Goal: Task Accomplishment & Management: Use online tool/utility

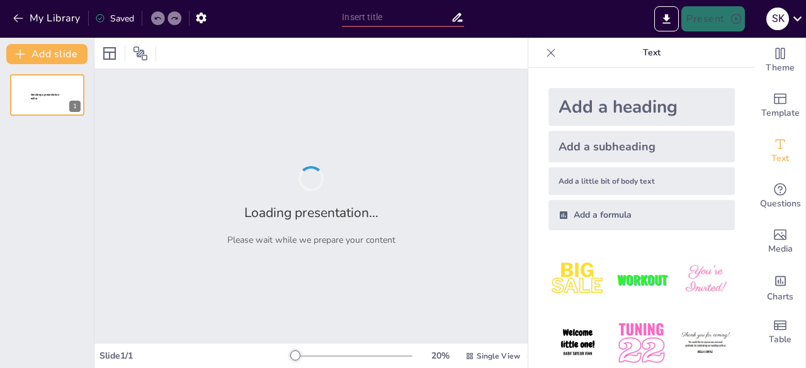
type input "Imported e_proc_1962024_latest_sanjeev_bhaiya_vivek_one_slide_अपडेटेड (1)"
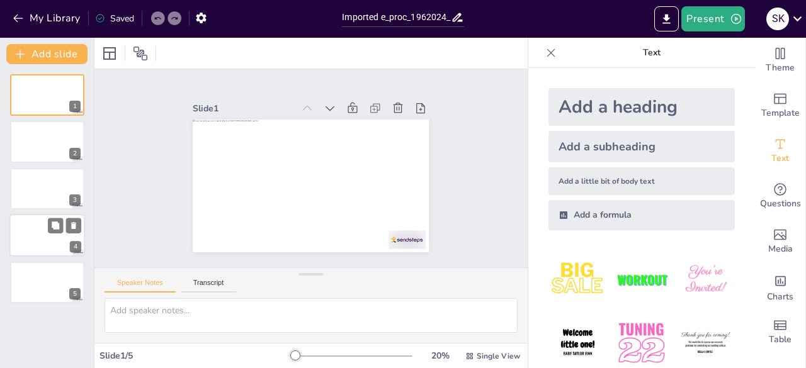
click at [29, 242] on div at bounding box center [47, 235] width 76 height 43
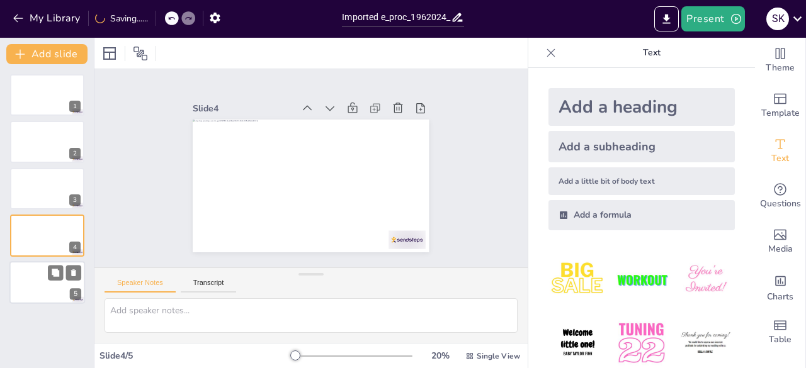
click at [38, 290] on div at bounding box center [47, 282] width 76 height 43
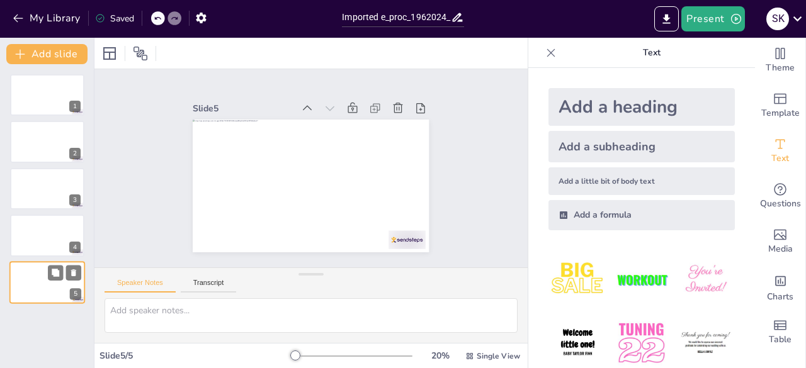
click at [38, 290] on div at bounding box center [47, 282] width 76 height 43
click at [34, 248] on div at bounding box center [47, 235] width 76 height 43
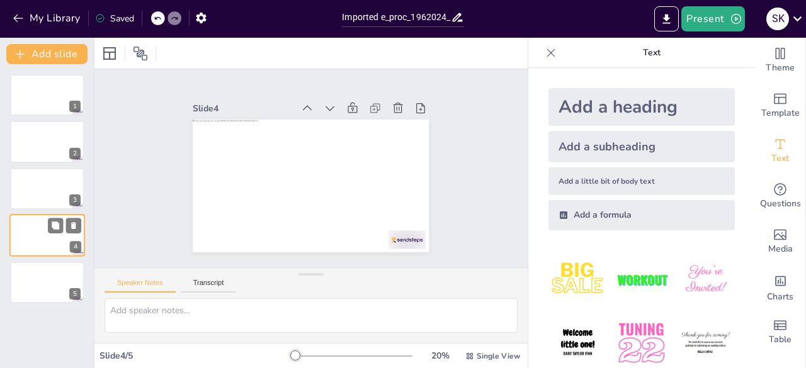
click at [35, 215] on div "4" at bounding box center [47, 235] width 76 height 43
click at [34, 179] on div at bounding box center [47, 188] width 76 height 43
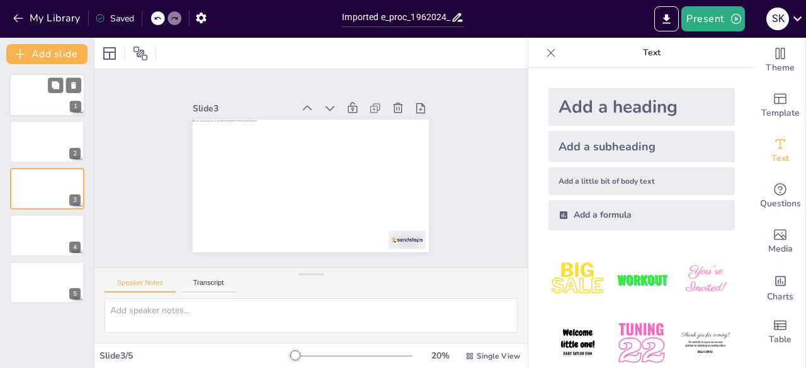
click at [39, 92] on div at bounding box center [47, 95] width 76 height 43
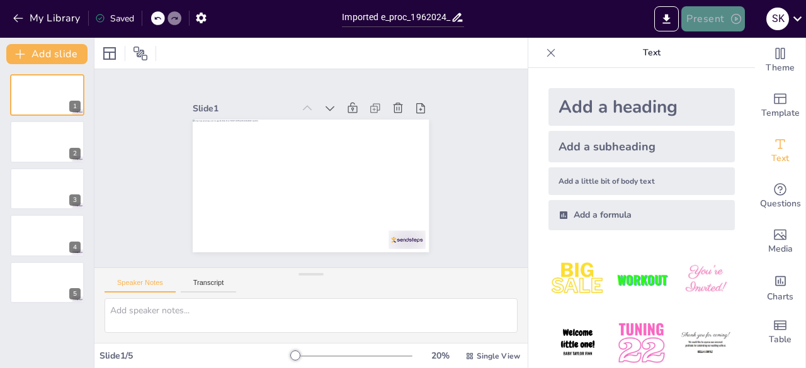
click at [694, 14] on button "Present" at bounding box center [712, 18] width 63 height 25
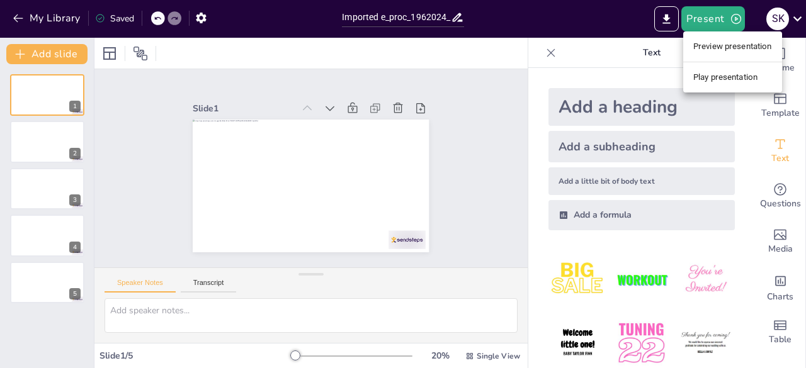
click at [719, 48] on li "Preview presentation" at bounding box center [732, 47] width 99 height 20
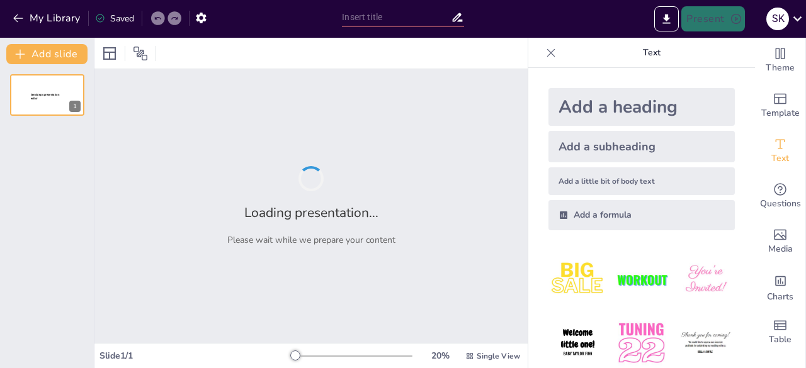
type input "Imported e_proc_1962024_latest_sanjeev_bhaiya_vivek_one_slide_अपडेटेड (1)"
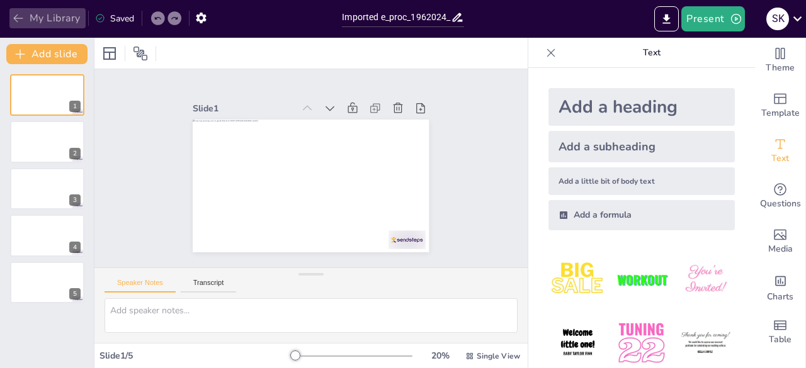
click at [14, 11] on button "My Library" at bounding box center [47, 18] width 76 height 20
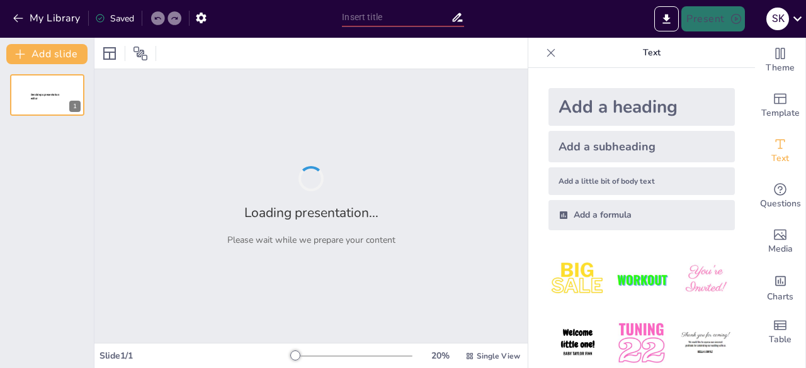
type input "Imported Project Progress [DATE]_E-Procurement Project.pptx"
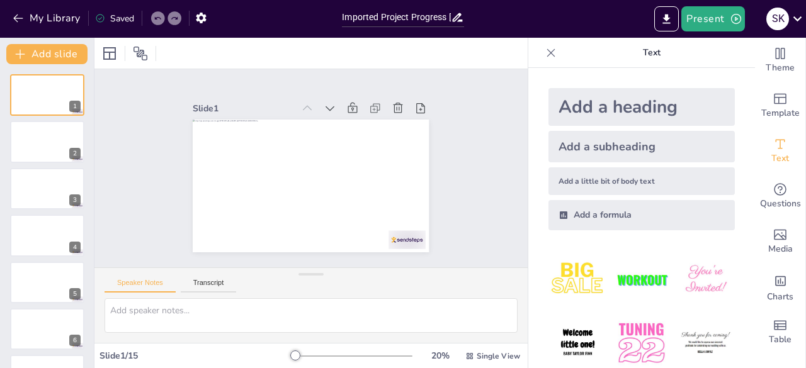
click at [457, 18] on icon at bounding box center [457, 17] width 10 height 9
click at [796, 19] on icon at bounding box center [797, 18] width 9 height 5
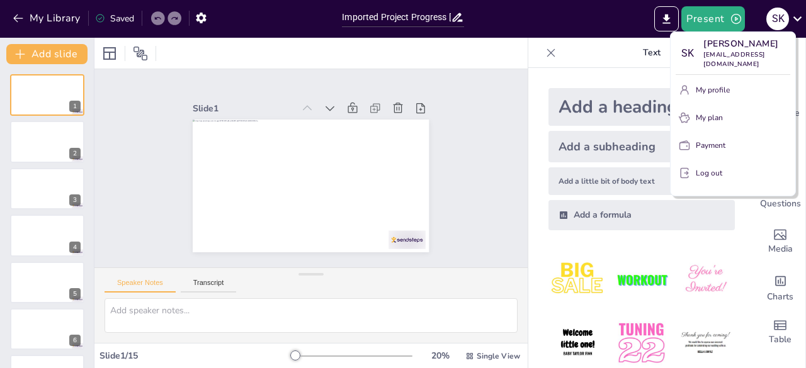
click at [547, 257] on div at bounding box center [403, 184] width 806 height 368
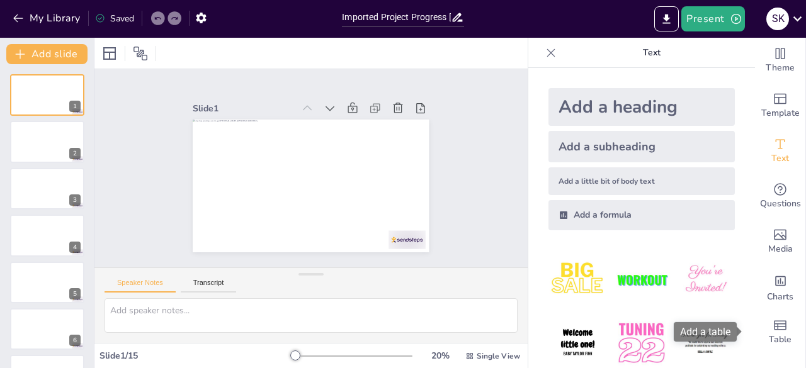
click at [738, 327] on span at bounding box center [739, 332] width 7 height 10
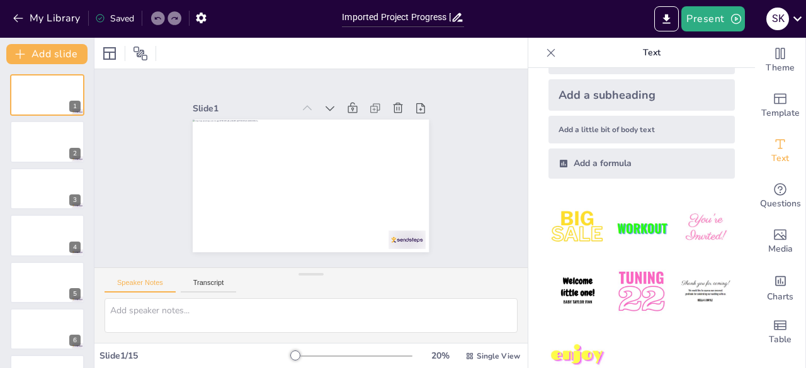
scroll to position [82, 0]
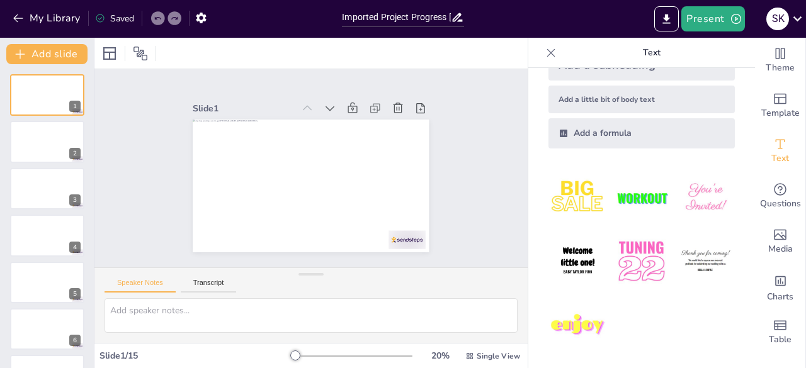
click at [133, 21] on div "Saved" at bounding box center [114, 19] width 39 height 12
click at [195, 20] on icon "button" at bounding box center [200, 17] width 13 height 13
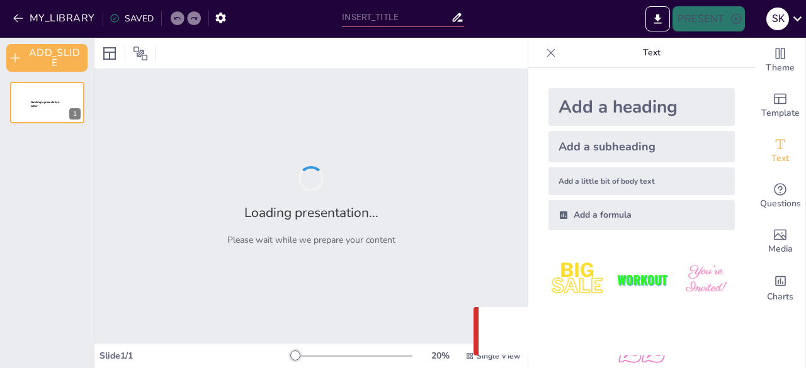
type input "Imported Project Progress [DATE]_E-Procurement Project.pptx"
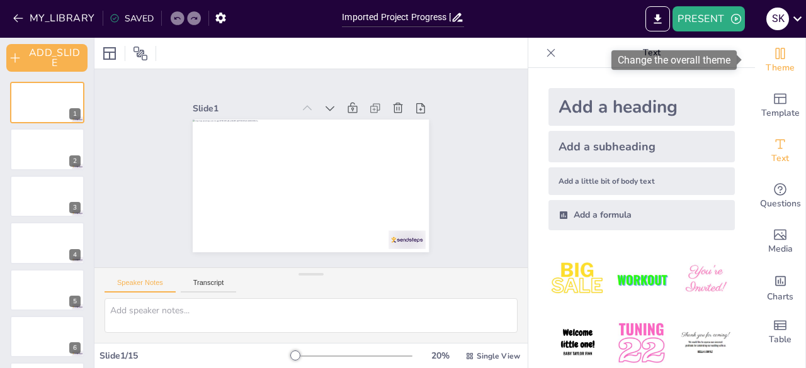
click at [778, 52] on div "Theme" at bounding box center [780, 60] width 50 height 45
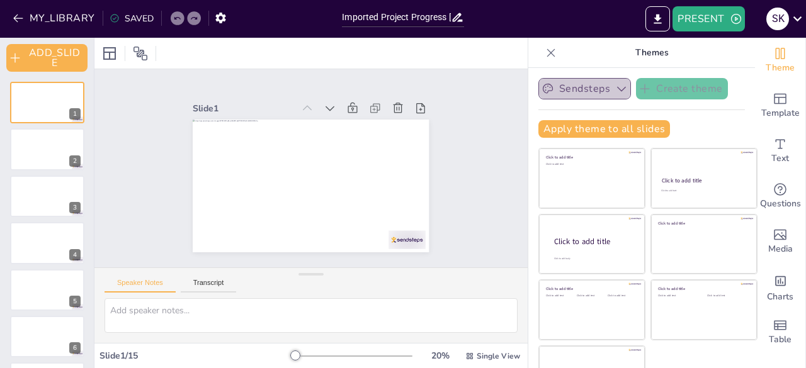
click at [594, 94] on button "Sendsteps" at bounding box center [584, 88] width 93 height 21
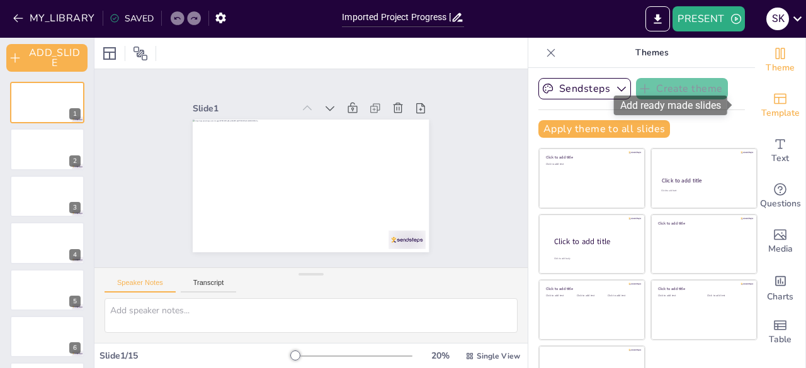
click at [761, 113] on span "Template" at bounding box center [780, 113] width 38 height 14
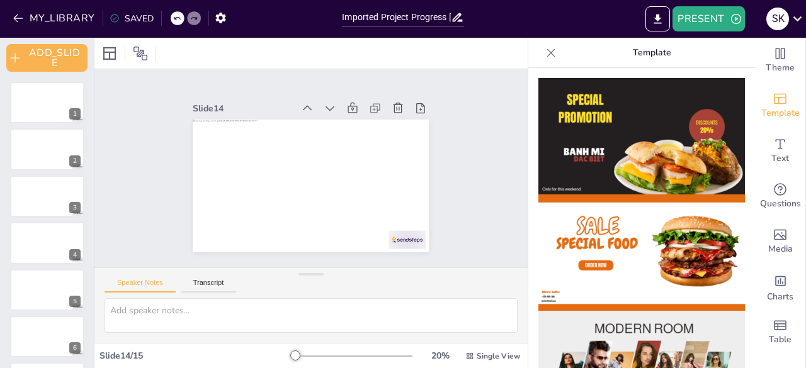
click at [655, 142] on img at bounding box center [641, 136] width 206 height 116
click at [614, 235] on img at bounding box center [641, 252] width 206 height 116
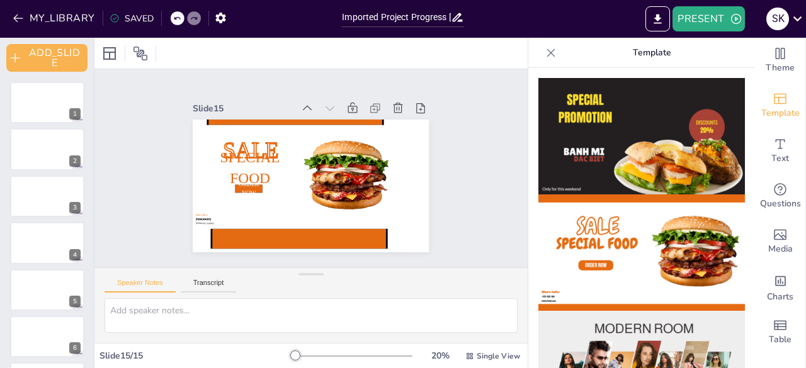
click at [640, 334] on img at bounding box center [641, 369] width 206 height 116
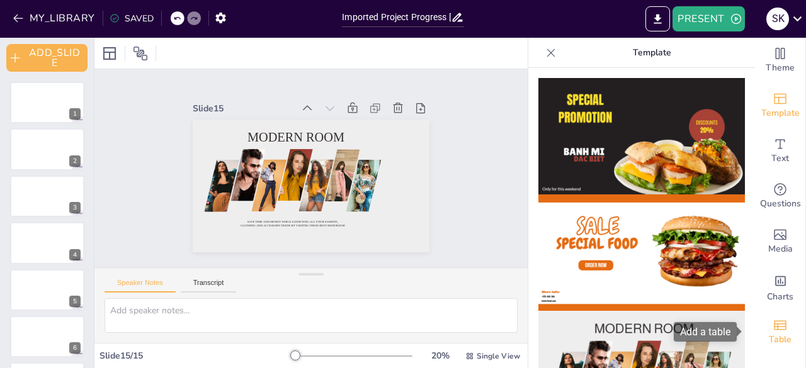
click at [755, 322] on div "Table" at bounding box center [780, 332] width 50 height 45
